Goal: Task Accomplishment & Management: Use online tool/utility

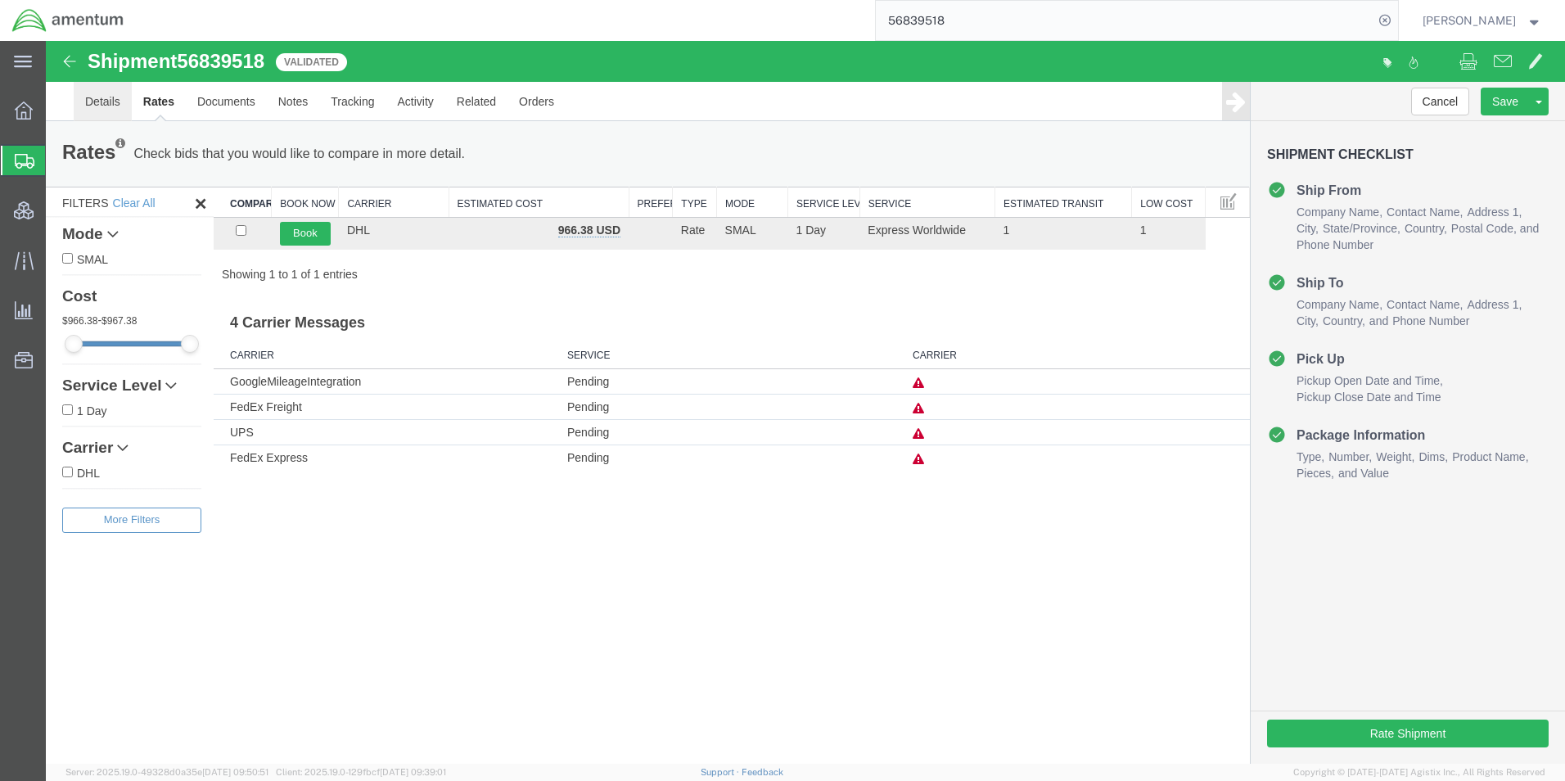
click at [110, 100] on link "Details" at bounding box center [103, 101] width 58 height 39
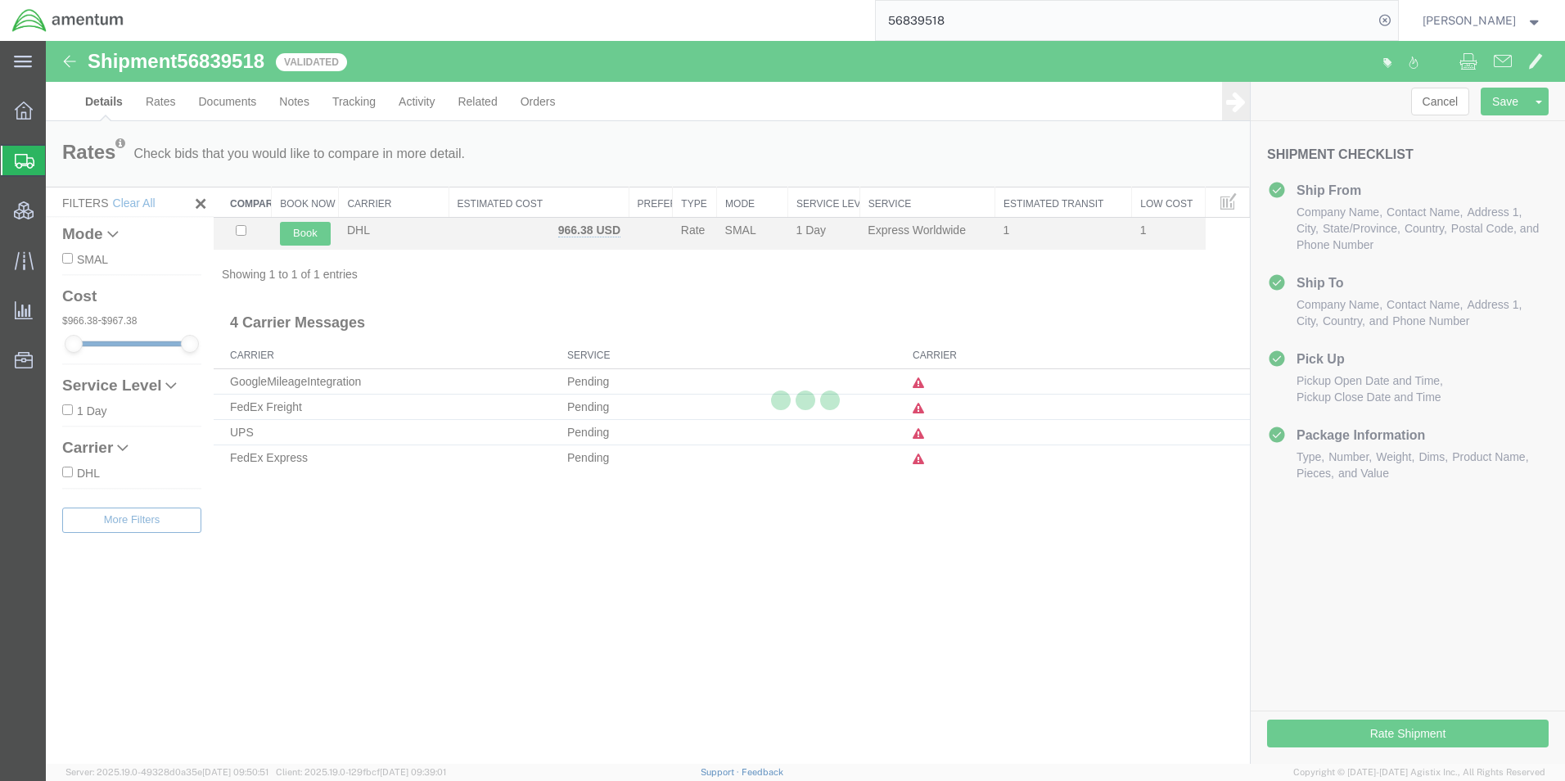
select select "42668"
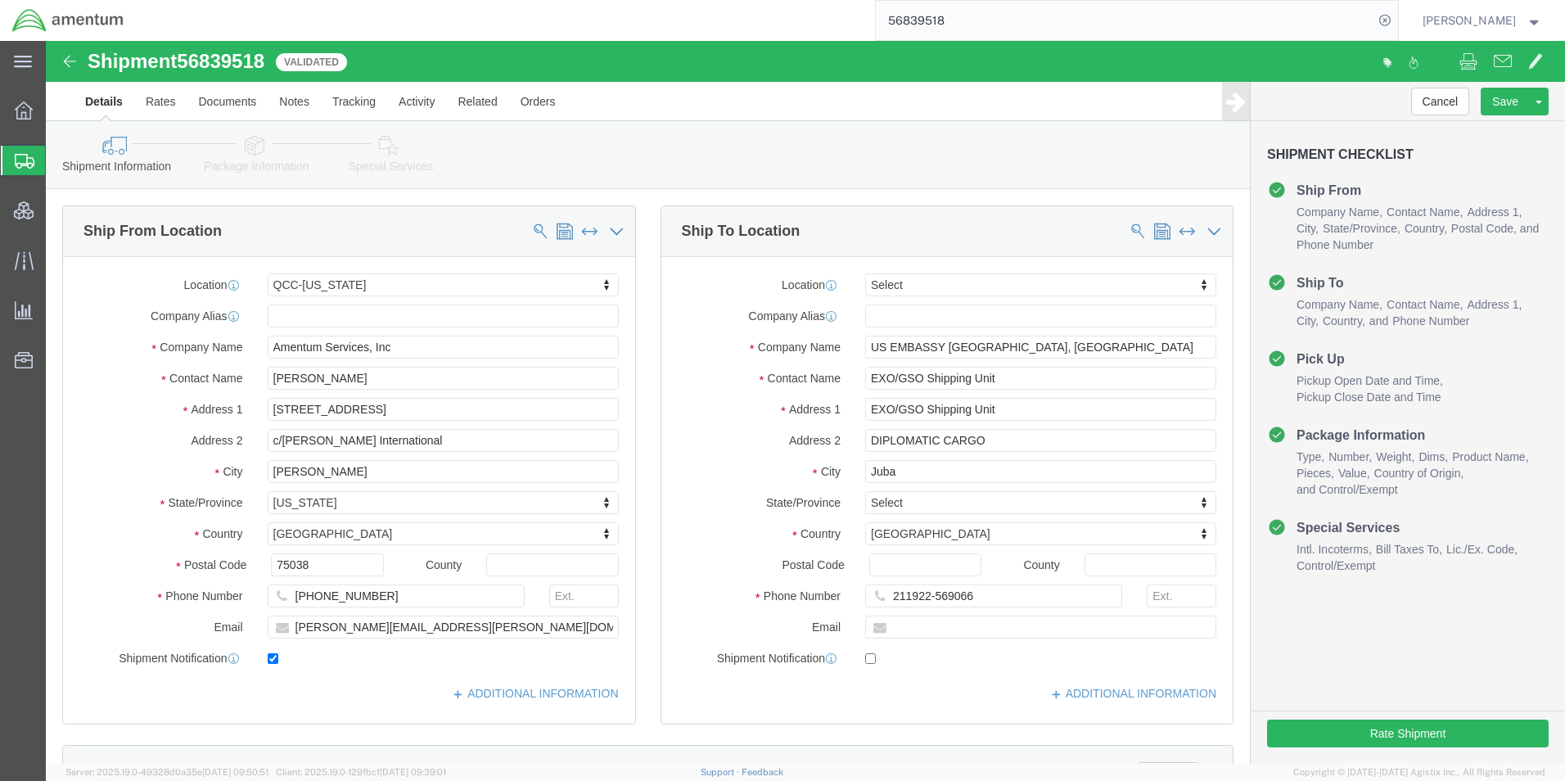
click icon
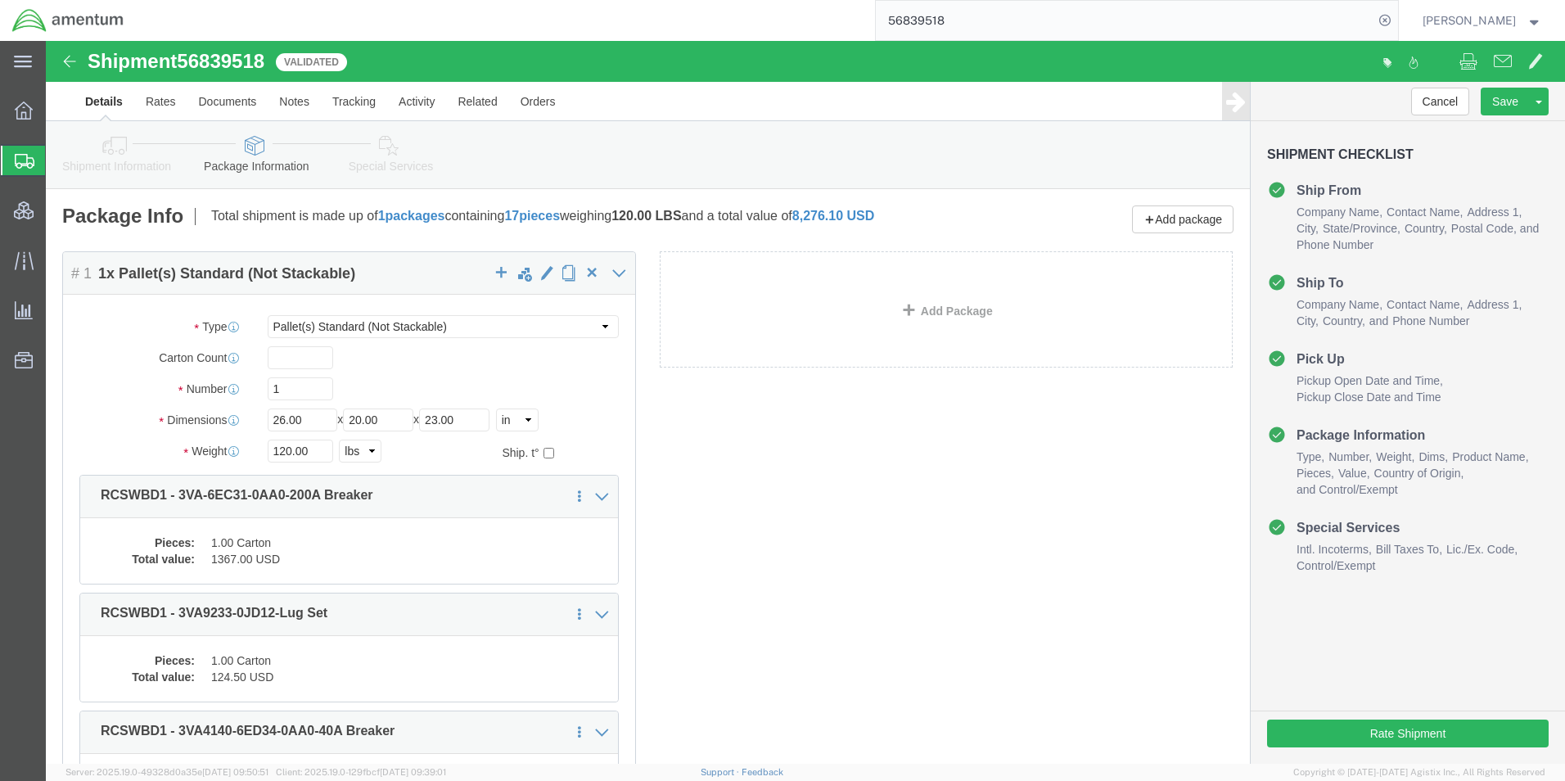
click icon
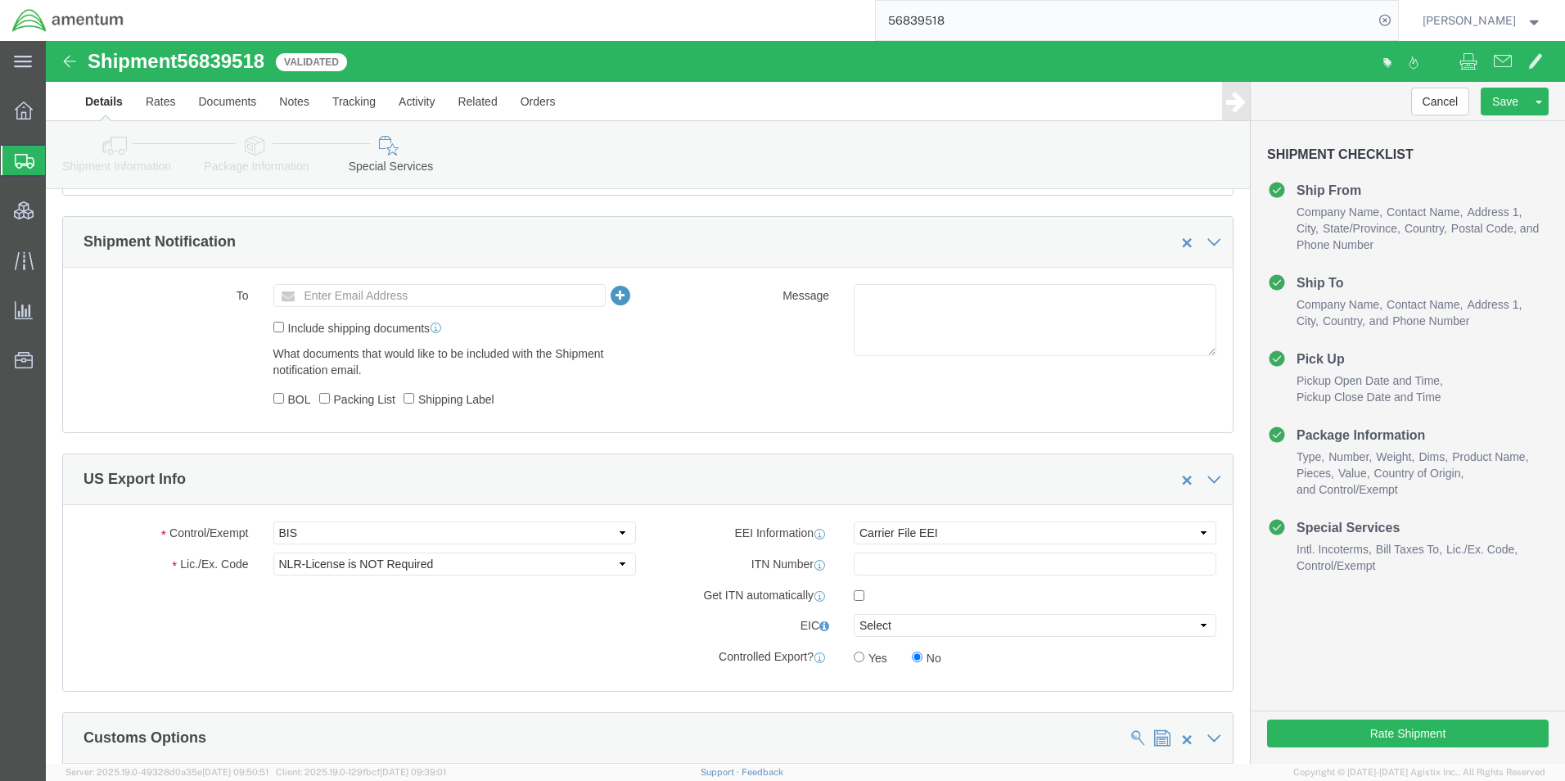
scroll to position [1228, 0]
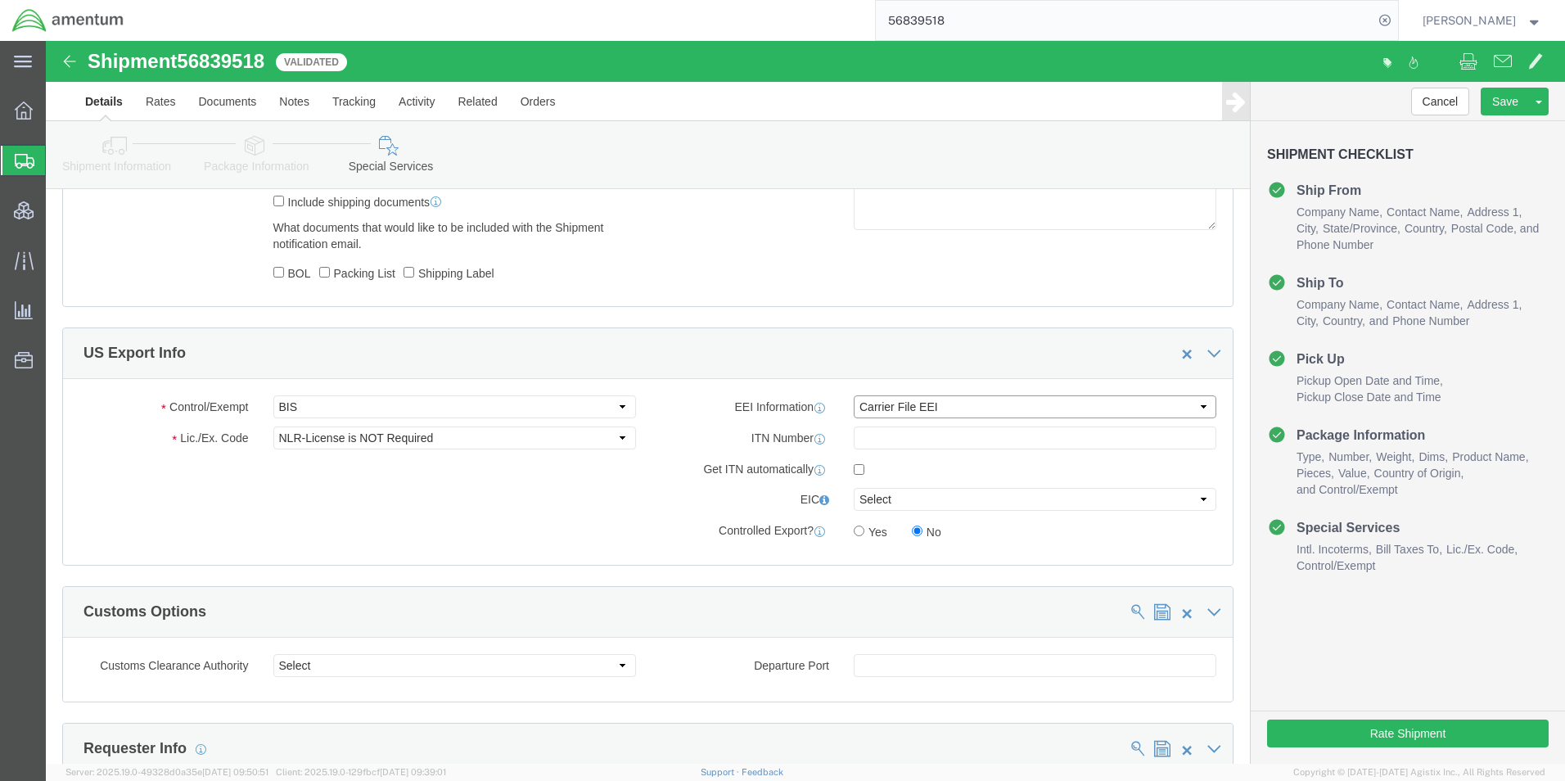
click select "Select AES-Direct EEI Carrier File EEI EEI Exempt"
select select "AESD"
click select "Select AES-Direct EEI Carrier File EEI EEI Exempt"
click input "text"
paste input "X20250917574662"
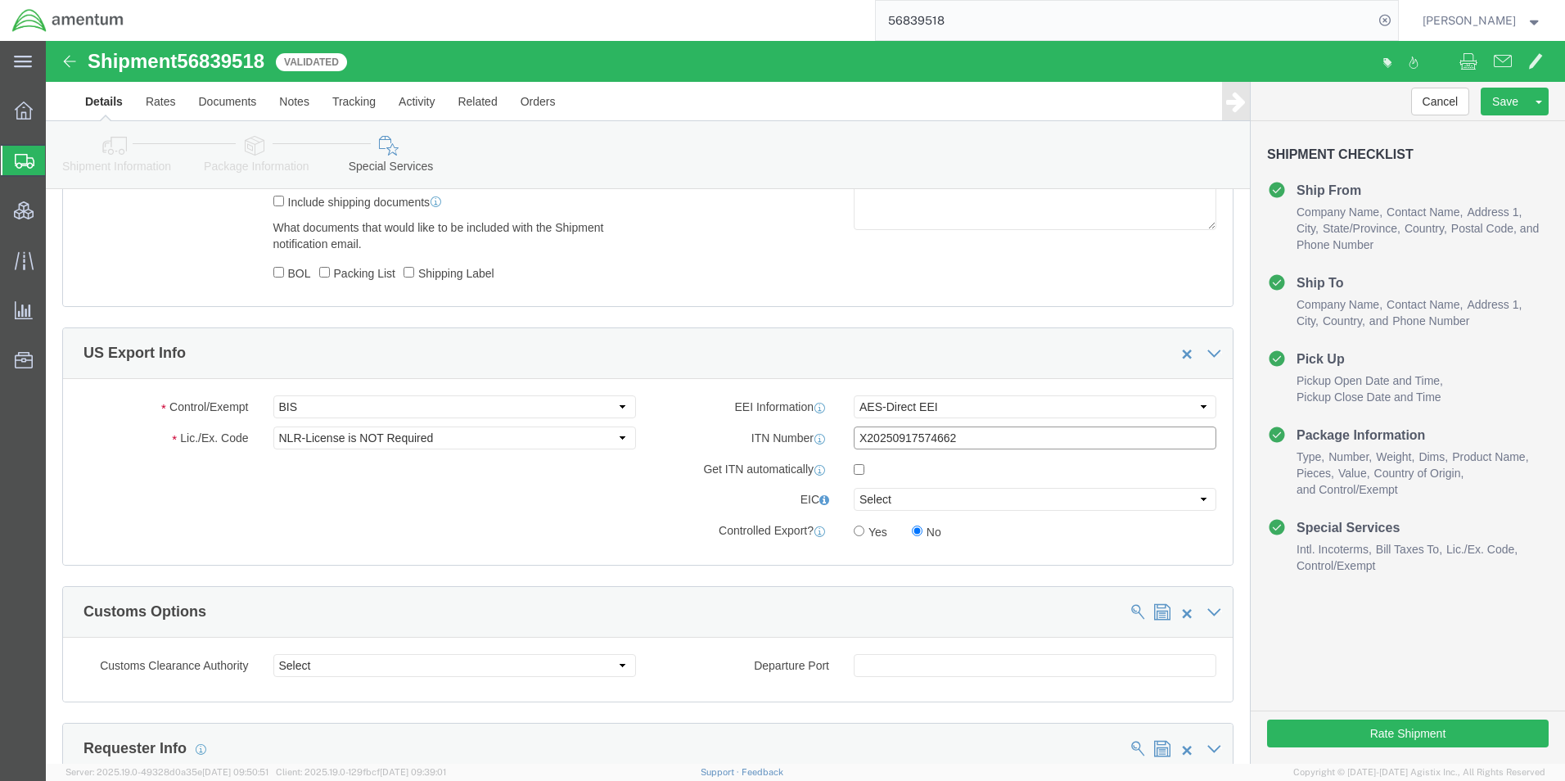
type input "X20250917574662"
click label "Controlled Export?"
click button "Rate Shipment"
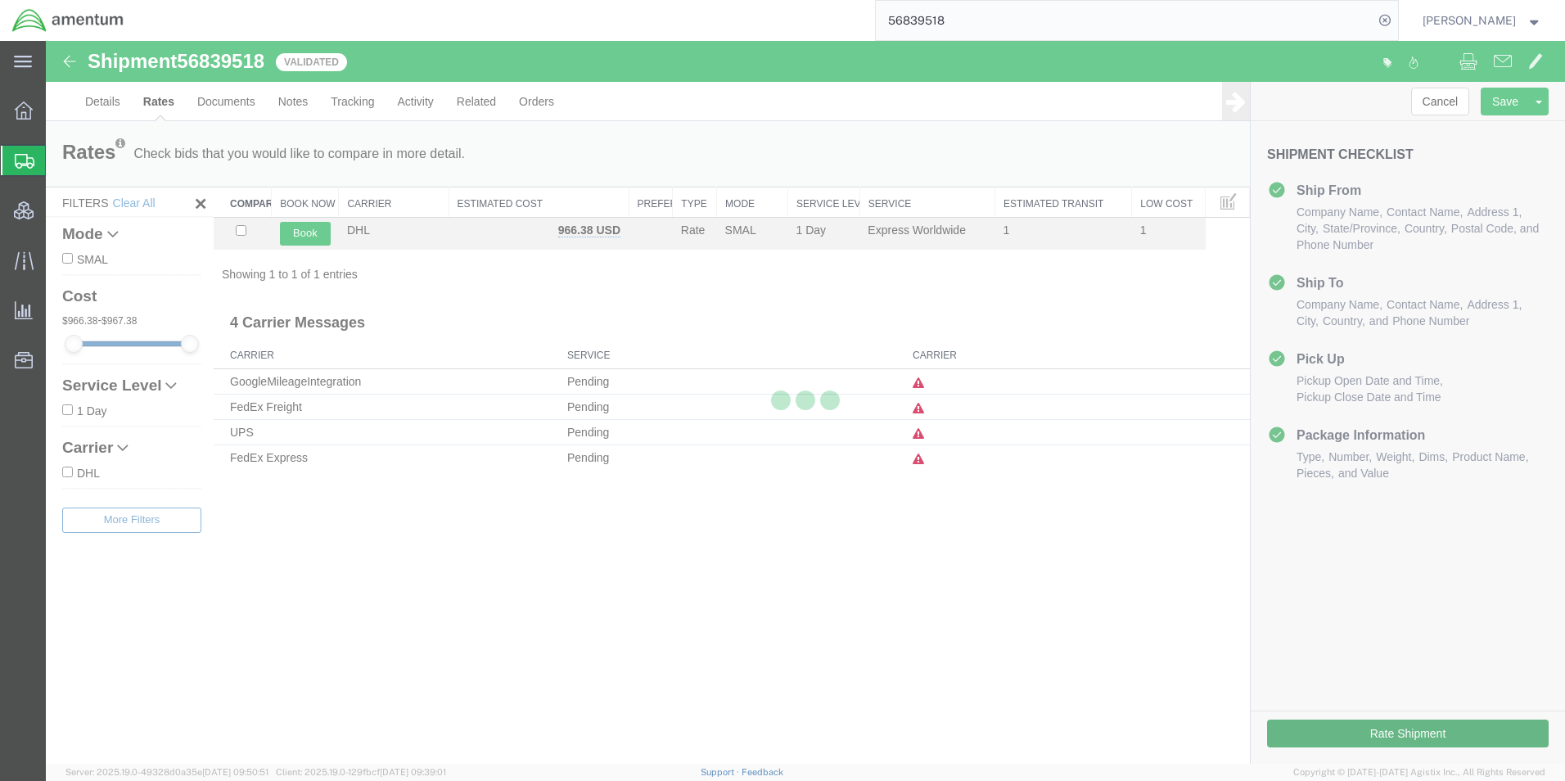
scroll to position [0, 0]
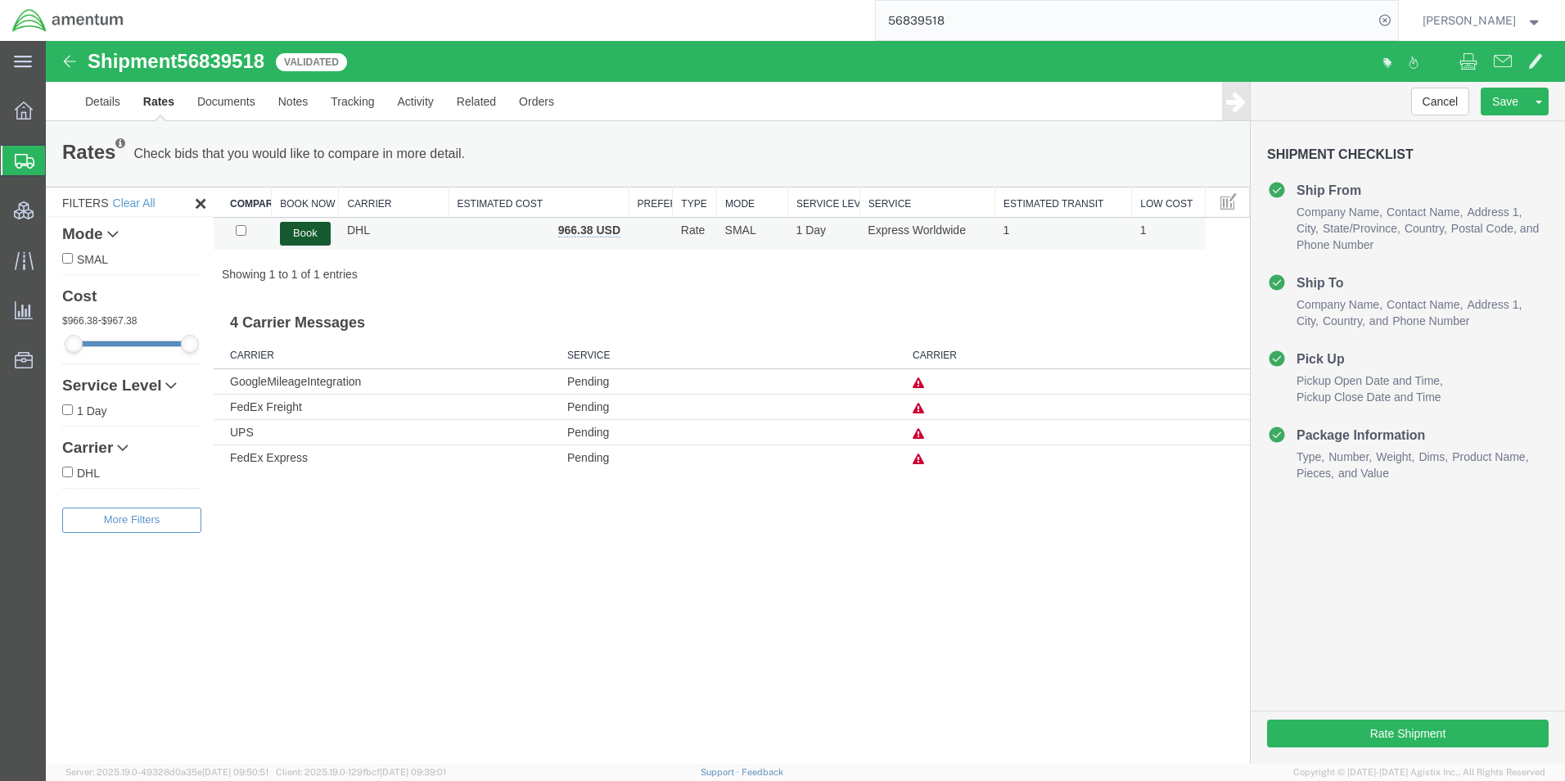
click at [309, 237] on button "Book" at bounding box center [305, 234] width 51 height 24
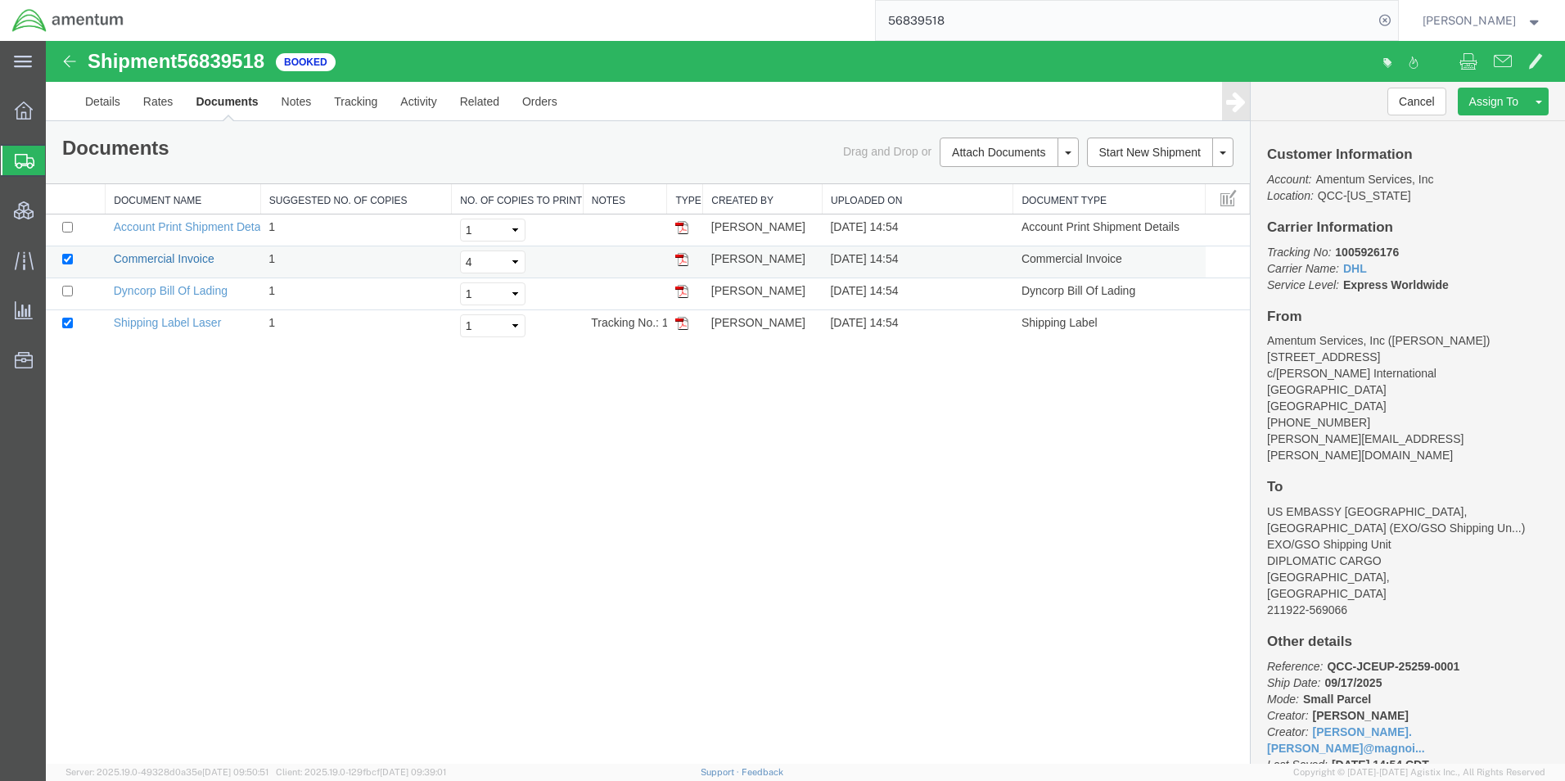
click at [198, 255] on link "Commercial Invoice" at bounding box center [164, 258] width 101 height 13
click at [108, 102] on link "Details" at bounding box center [103, 101] width 58 height 39
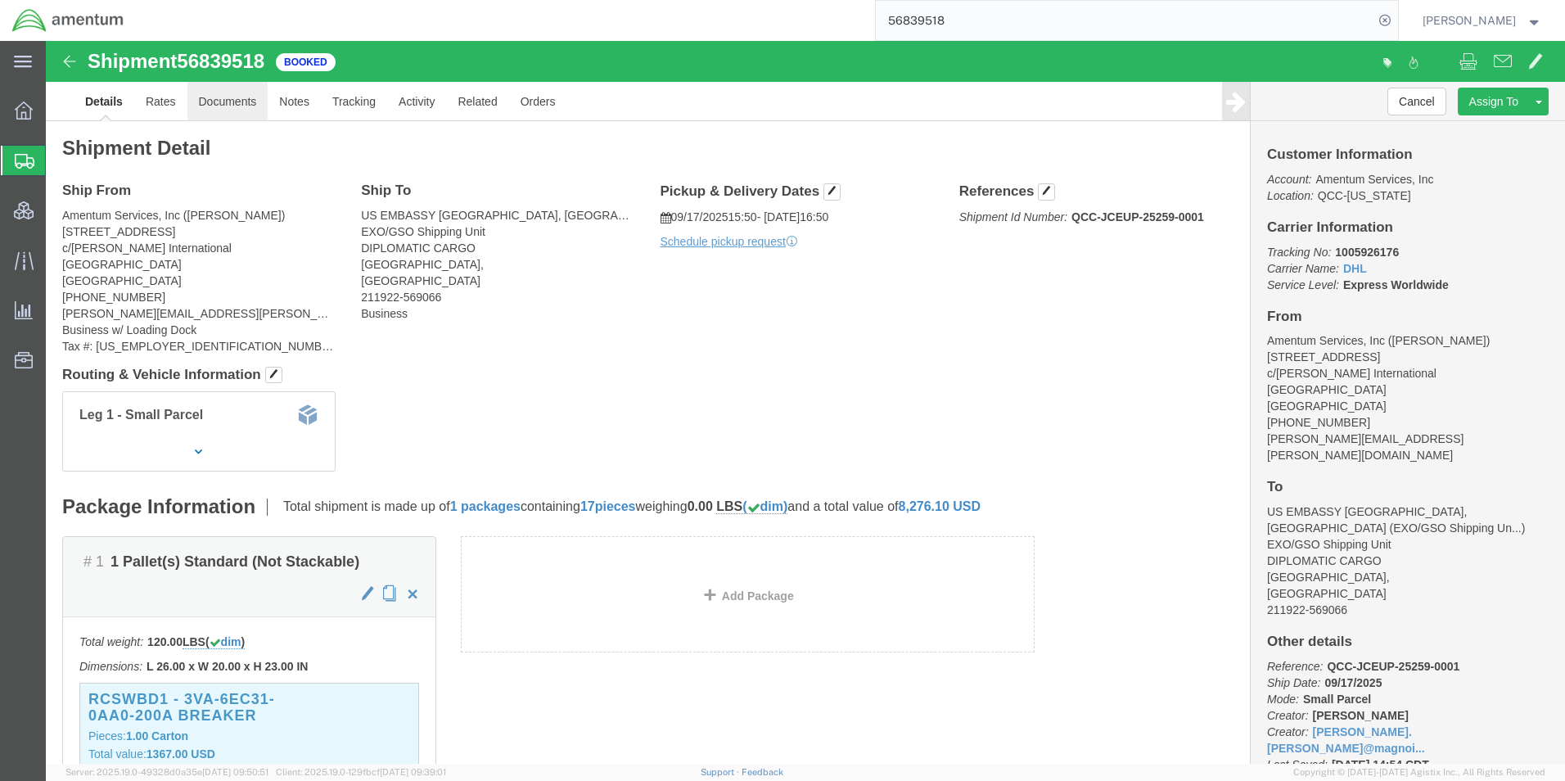
click link "Documents"
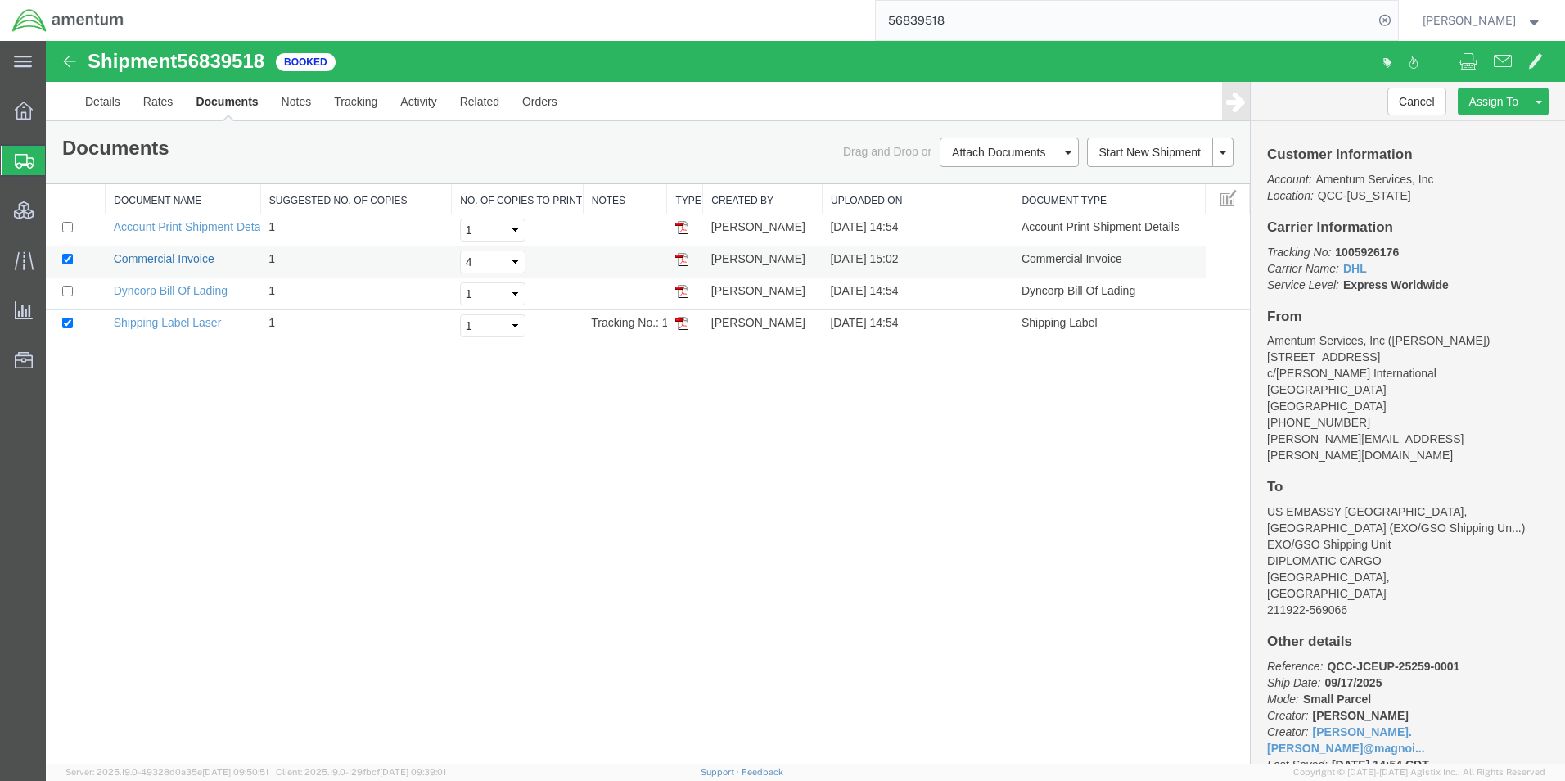
click at [169, 259] on link "Commercial Invoice" at bounding box center [164, 258] width 101 height 13
drag, startPoint x: 151, startPoint y: 323, endPoint x: 484, endPoint y: 386, distance: 338.2
click at [151, 323] on link "Shipping Label Laser" at bounding box center [168, 322] width 108 height 13
click at [189, 296] on link "Dyncorp Bill Of Lading" at bounding box center [171, 290] width 114 height 13
